Goal: Transaction & Acquisition: Purchase product/service

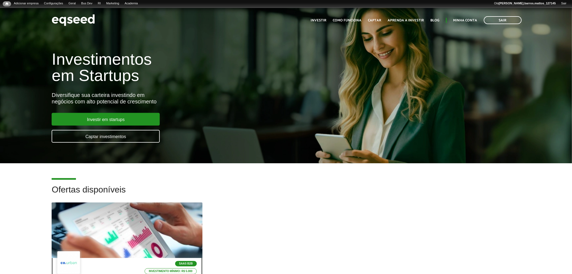
click at [121, 206] on div at bounding box center [127, 230] width 181 height 66
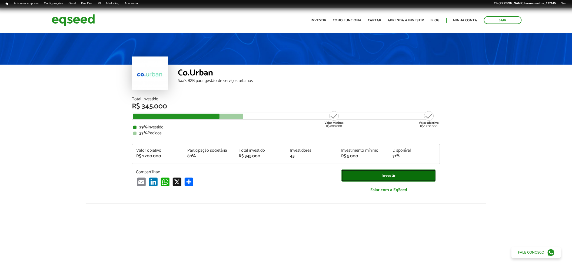
click at [433, 174] on link "Investir" at bounding box center [388, 175] width 95 height 12
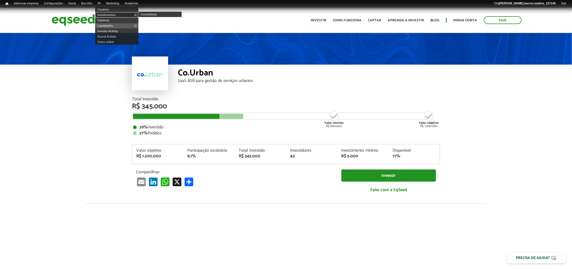
click at [107, 14] on link "Investimentos" at bounding box center [116, 14] width 43 height 5
